Goal: Task Accomplishment & Management: Use online tool/utility

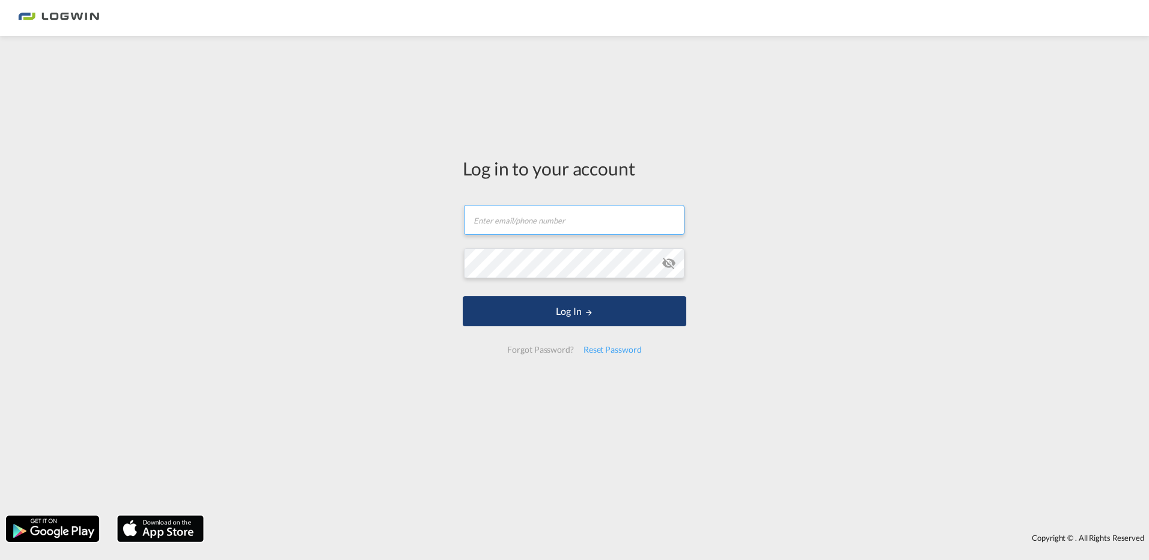
type input "[PERSON_NAME][EMAIL_ADDRESS][DOMAIN_NAME]"
click at [569, 310] on button "Log In" at bounding box center [575, 311] width 224 height 30
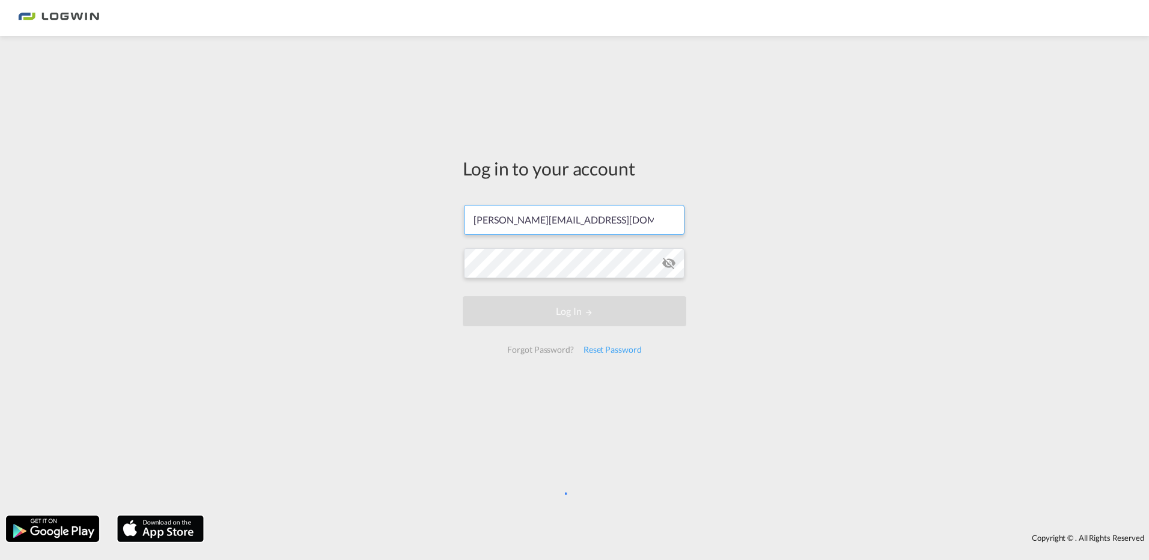
scroll to position [0, 5]
